Goal: Communication & Community: Answer question/provide support

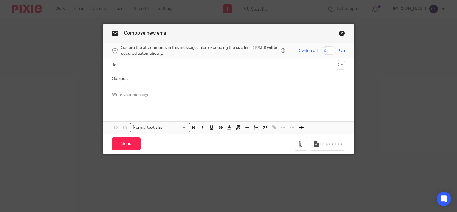
click at [157, 68] on input "text" at bounding box center [228, 65] width 210 height 7
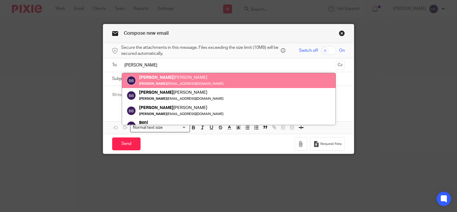
type input "[PERSON_NAME]"
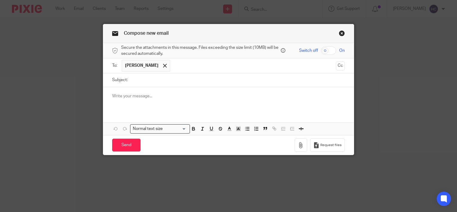
click at [162, 80] on input "Subject:" at bounding box center [238, 79] width 214 height 13
type input "PVA - [DATE]"
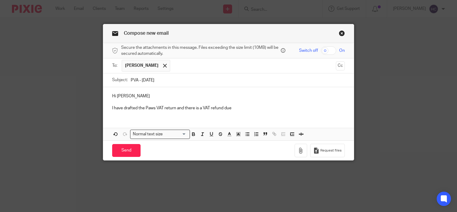
click at [148, 101] on p at bounding box center [228, 102] width 233 height 6
click at [233, 109] on p "I have drafted the Paws VAT return and there is a VAT refund due" at bounding box center [228, 108] width 233 height 6
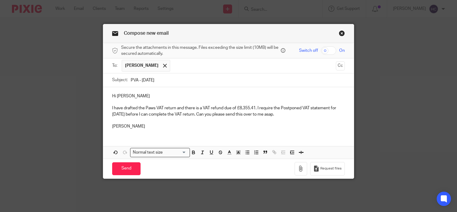
click at [292, 111] on p "I have drafted the Paws VAT return and there is a VAT refund due of £8,355.41. …" at bounding box center [228, 111] width 233 height 12
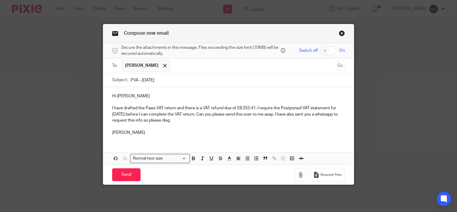
click at [341, 34] on link "Close this dialog window" at bounding box center [342, 34] width 6 height 8
